Goal: Information Seeking & Learning: Learn about a topic

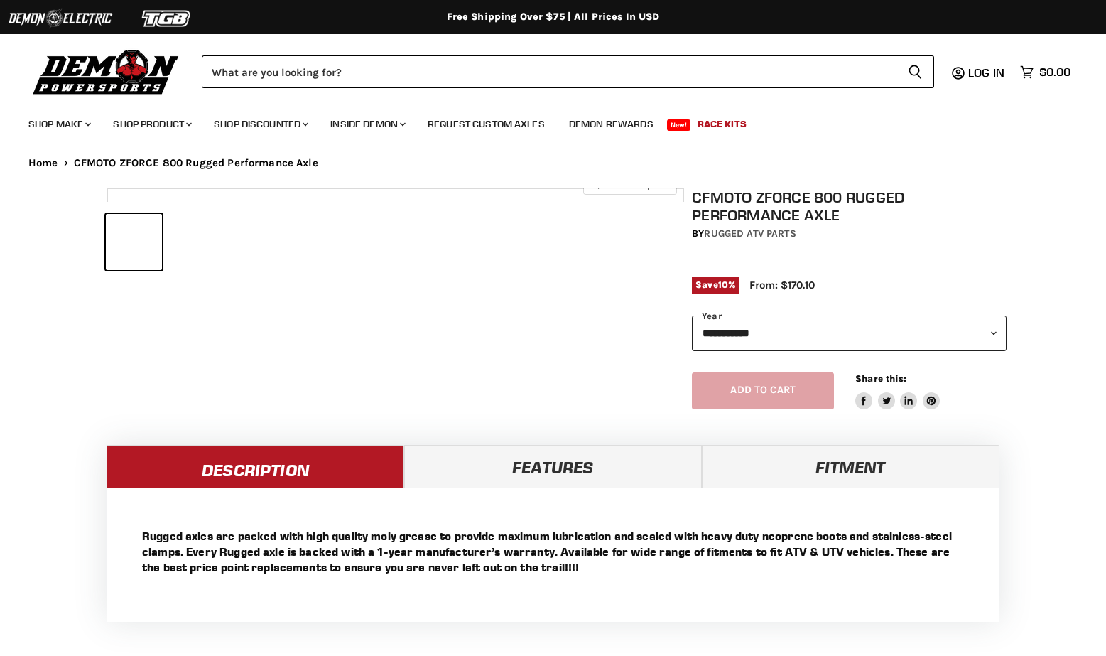
select select "******"
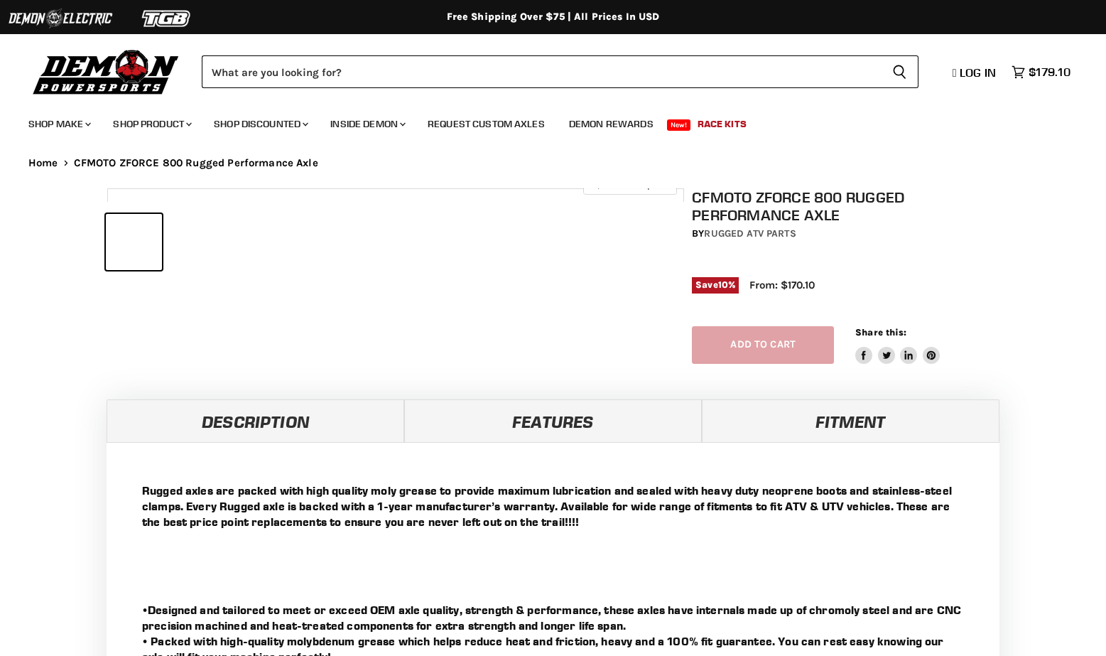
select select "******"
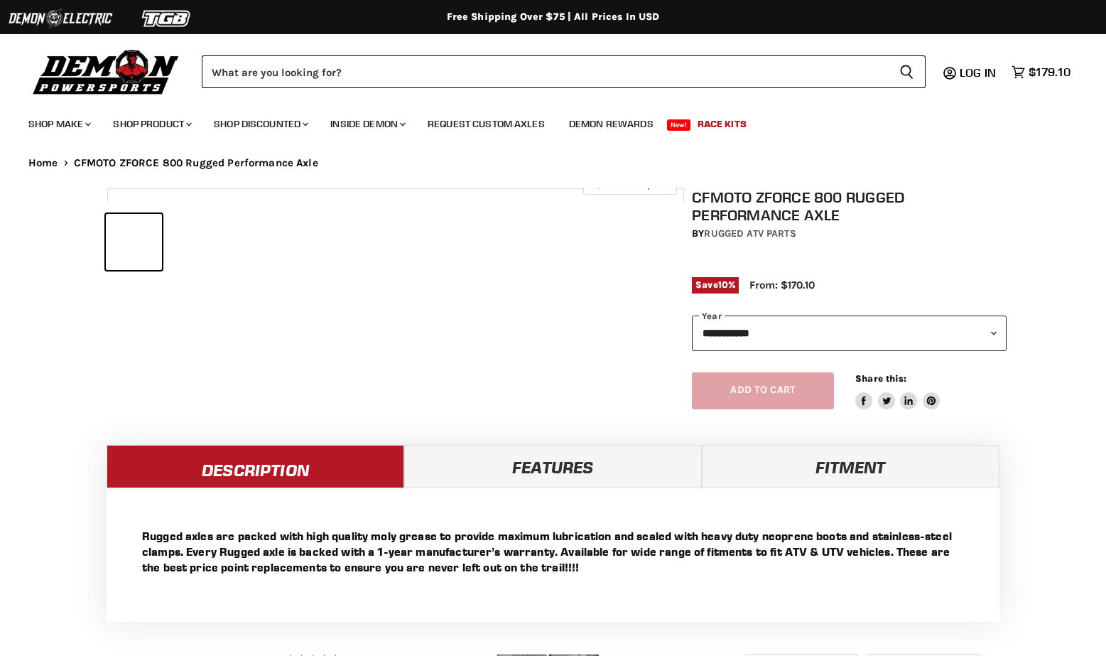
select select "******"
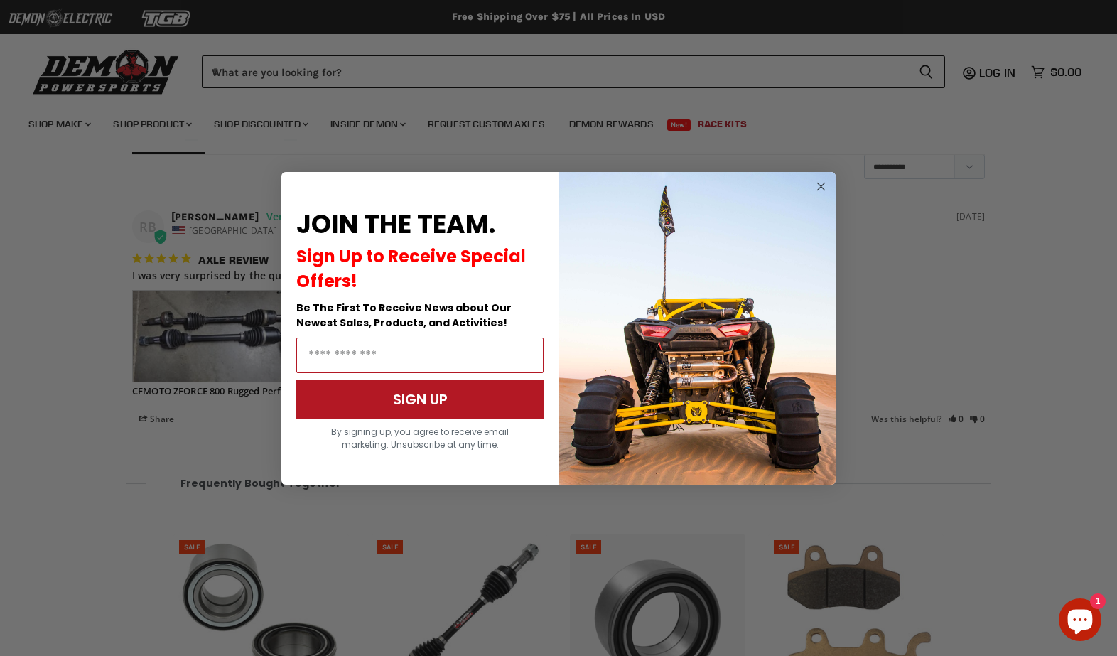
scroll to position [1142, 0]
